Goal: Task Accomplishment & Management: Use online tool/utility

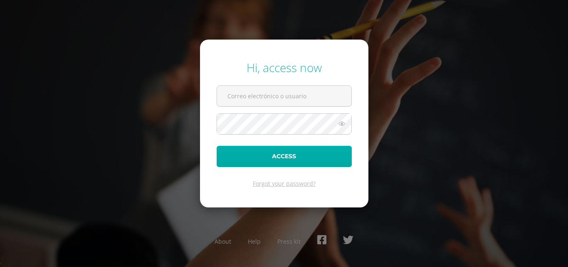
type input "[EMAIL_ADDRESS][DOMAIN_NAME]"
click at [257, 151] on button "Access" at bounding box center [284, 156] width 135 height 21
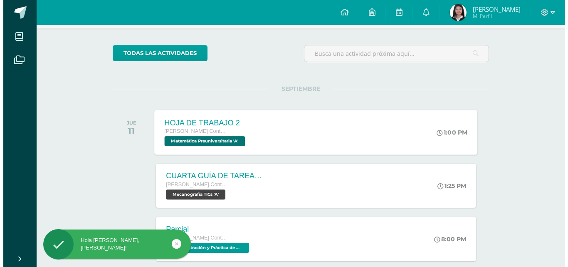
scroll to position [125, 0]
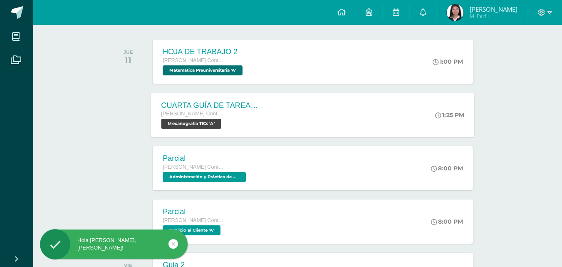
click at [250, 125] on div "[PERSON_NAME] Contador Perito Contador Mecanografía TICs 'A'" at bounding box center [211, 118] width 101 height 19
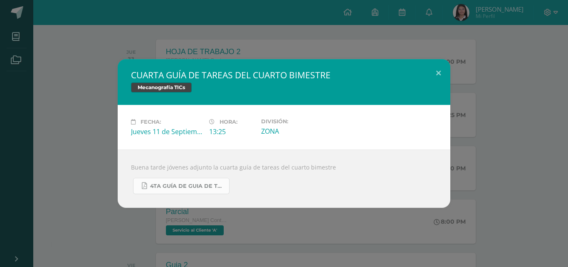
click at [201, 187] on span "4TA GUÍA DE GUIA DE TAREAS DE 4TH DIVERSIFICADO Y 5TO PC. DEL CUARTO BIMESTRE S…" at bounding box center [187, 186] width 75 height 7
